Goal: Task Accomplishment & Management: Use online tool/utility

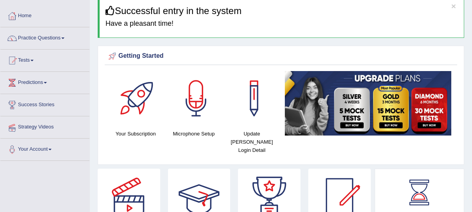
scroll to position [36, 0]
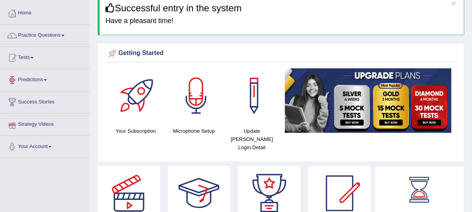
click at [29, 50] on link "Tests" at bounding box center [44, 57] width 89 height 20
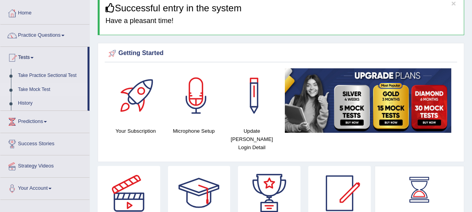
click at [21, 92] on link "Take Mock Test" at bounding box center [50, 90] width 73 height 14
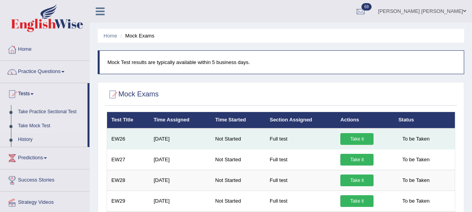
click at [362, 141] on link "Take it" at bounding box center [357, 139] width 33 height 12
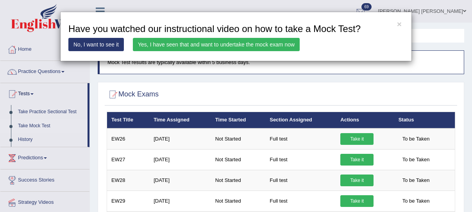
click at [188, 43] on link "Yes, I have seen that and want to undertake the mock exam now" at bounding box center [216, 44] width 167 height 13
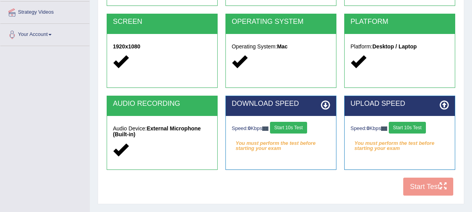
click at [296, 126] on button "Start 10s Test" at bounding box center [288, 128] width 37 height 12
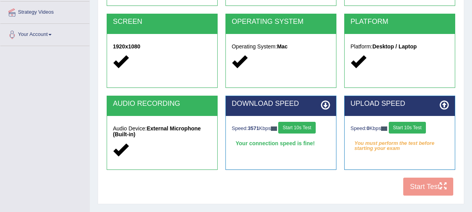
click at [411, 128] on button "Start 10s Test" at bounding box center [407, 128] width 37 height 12
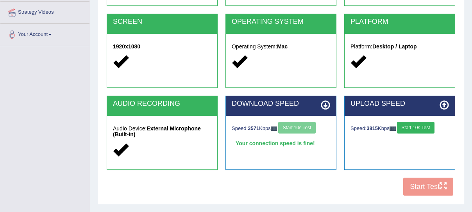
click at [416, 126] on button "Start 10s Test" at bounding box center [415, 128] width 37 height 12
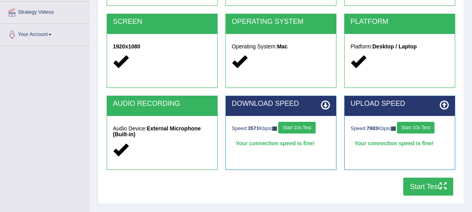
click at [416, 192] on button "Start Test" at bounding box center [428, 187] width 50 height 18
